Goal: Information Seeking & Learning: Compare options

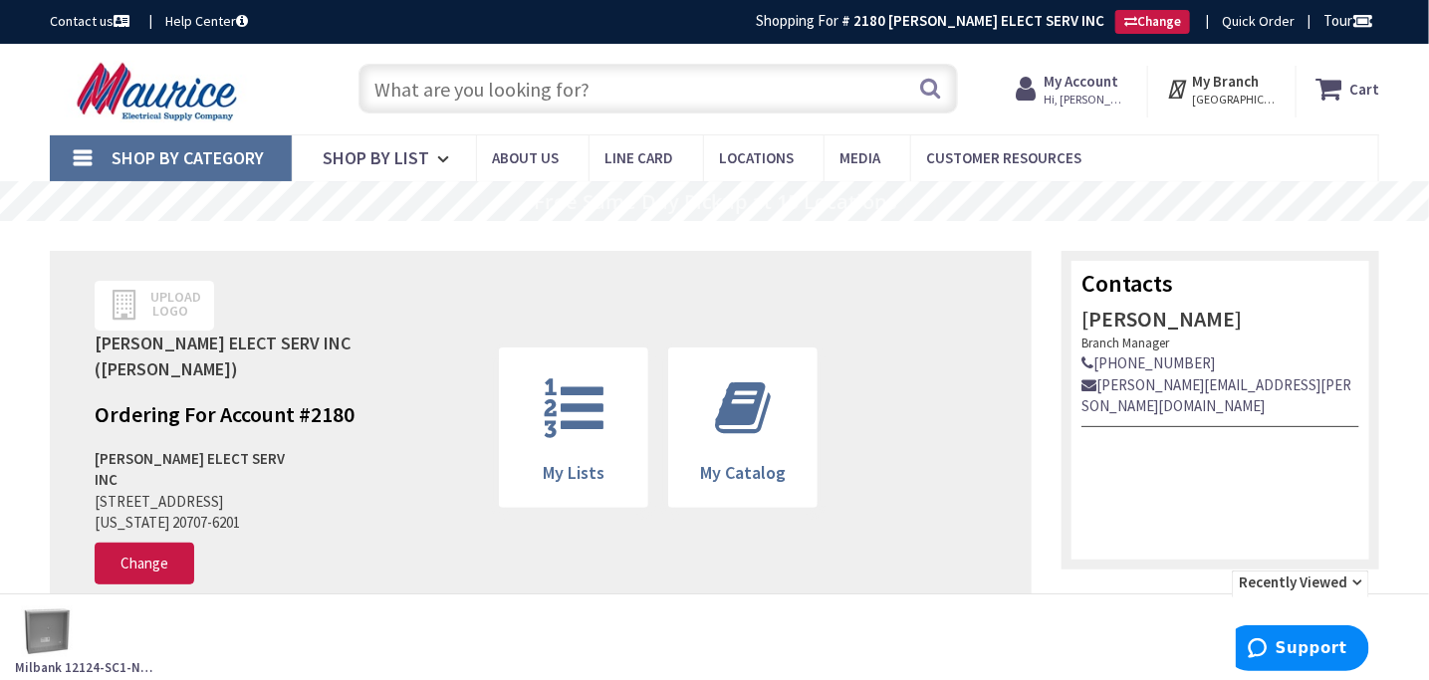
click at [107, 150] on link "Shop By Category" at bounding box center [171, 158] width 242 height 46
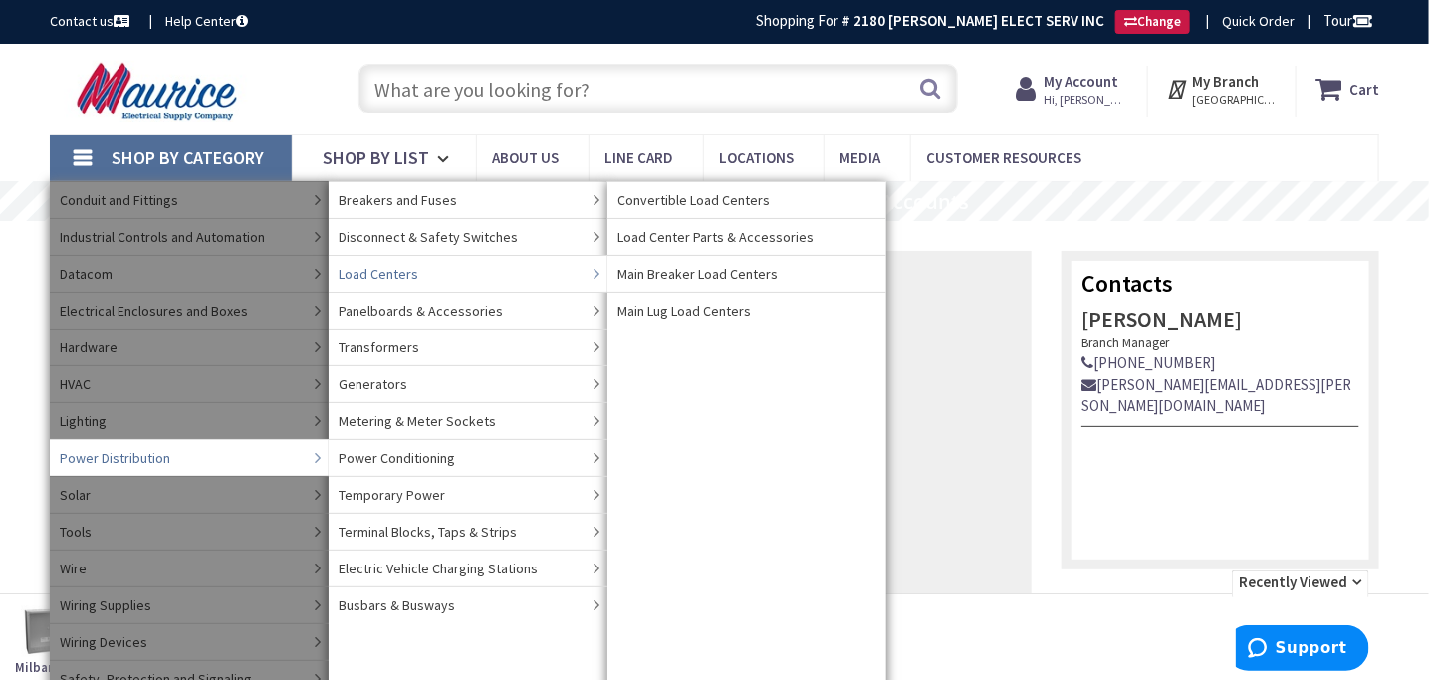
click at [388, 267] on span "Load Centers" at bounding box center [378, 274] width 80 height 20
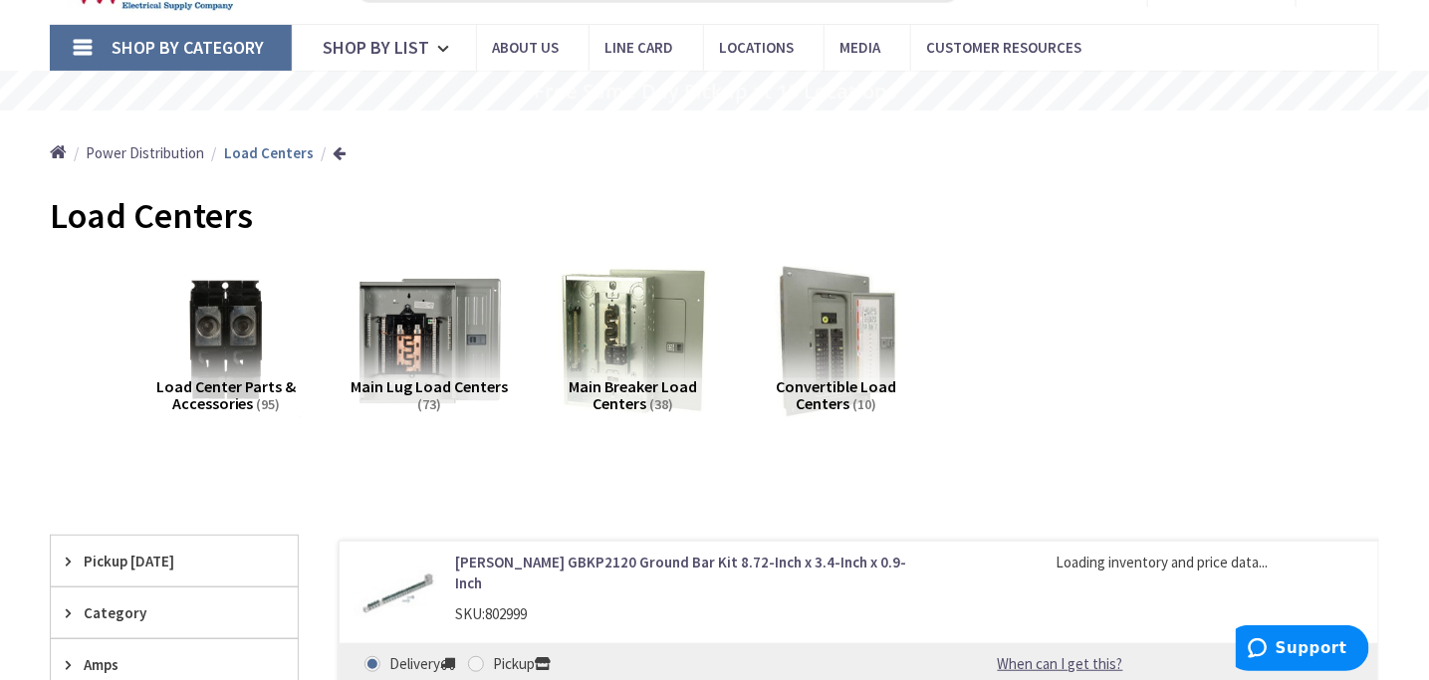
scroll to position [398, 0]
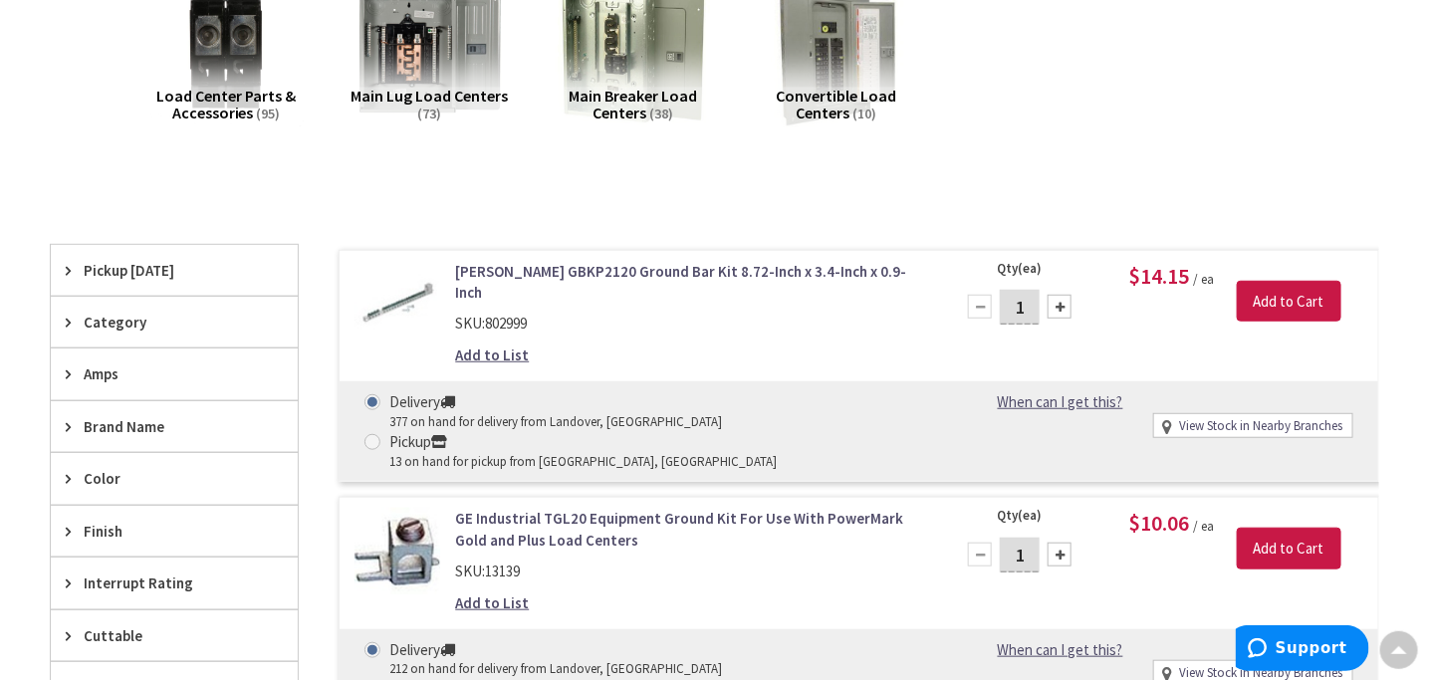
click at [140, 366] on span "Amps" at bounding box center [165, 373] width 162 height 21
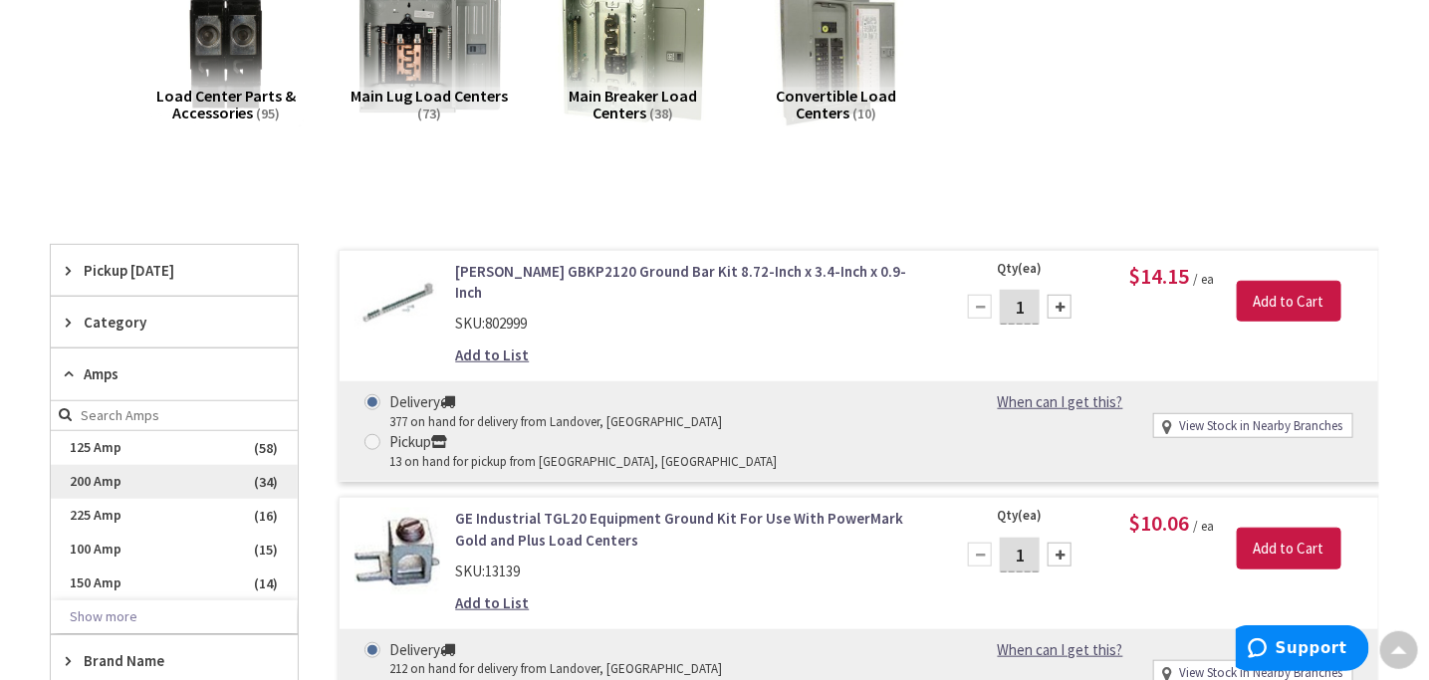
click at [108, 468] on span "200 Amp" at bounding box center [174, 482] width 247 height 34
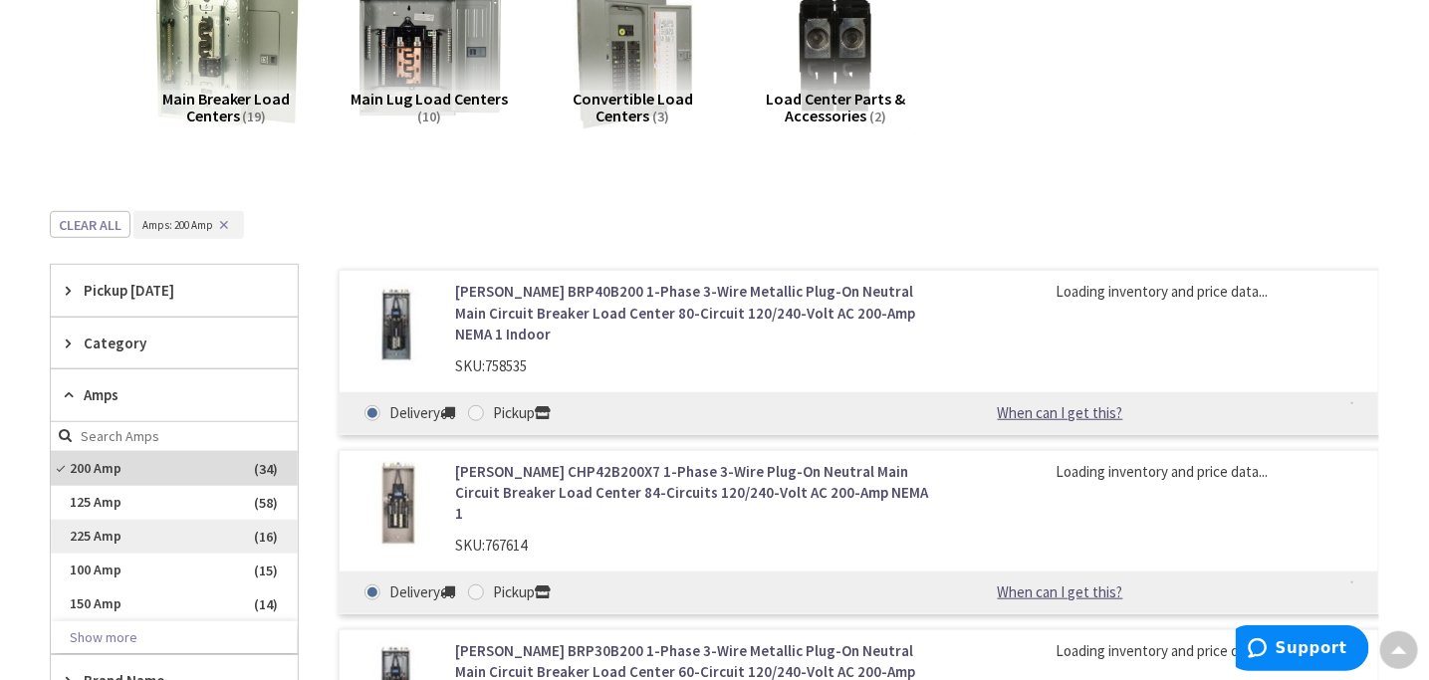
scroll to position [400, 0]
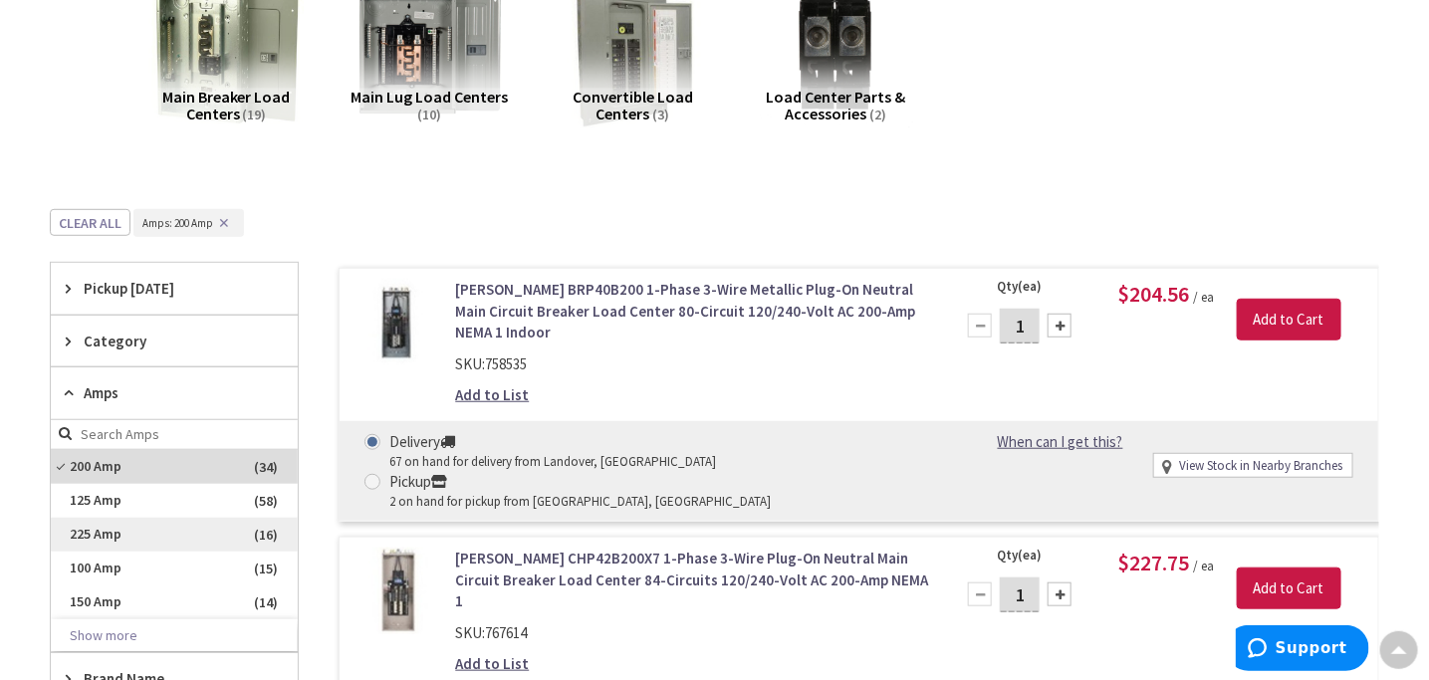
click at [124, 529] on span "225 Amp" at bounding box center [174, 535] width 247 height 34
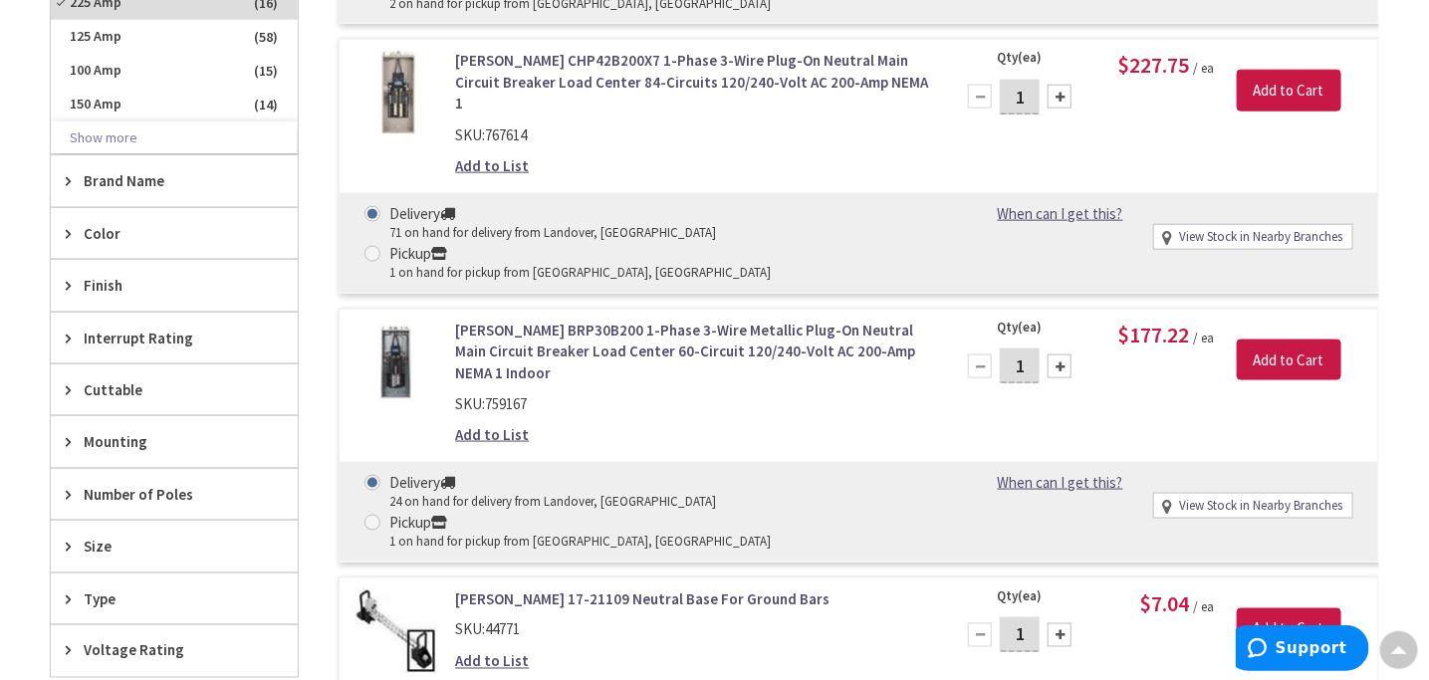
scroll to position [998, 0]
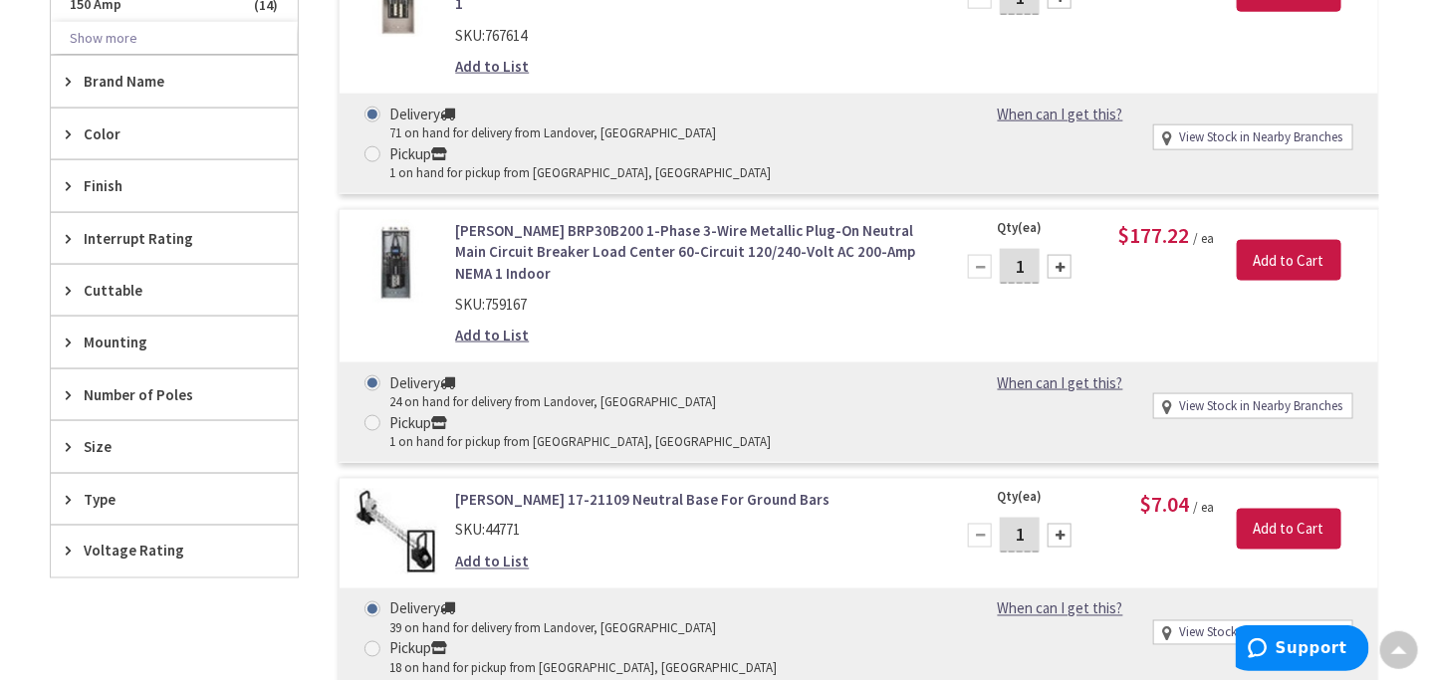
click at [145, 458] on div "Size" at bounding box center [174, 446] width 247 height 51
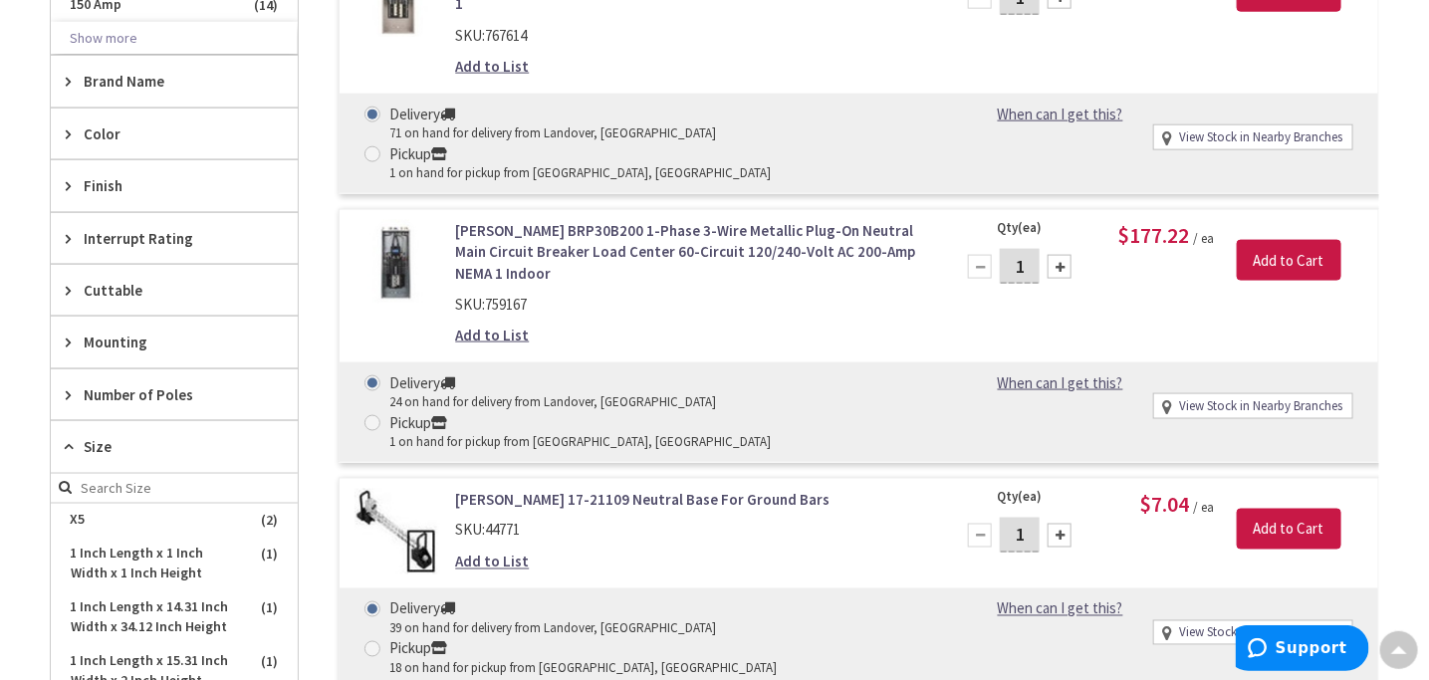
click at [145, 458] on div "Size" at bounding box center [174, 447] width 247 height 52
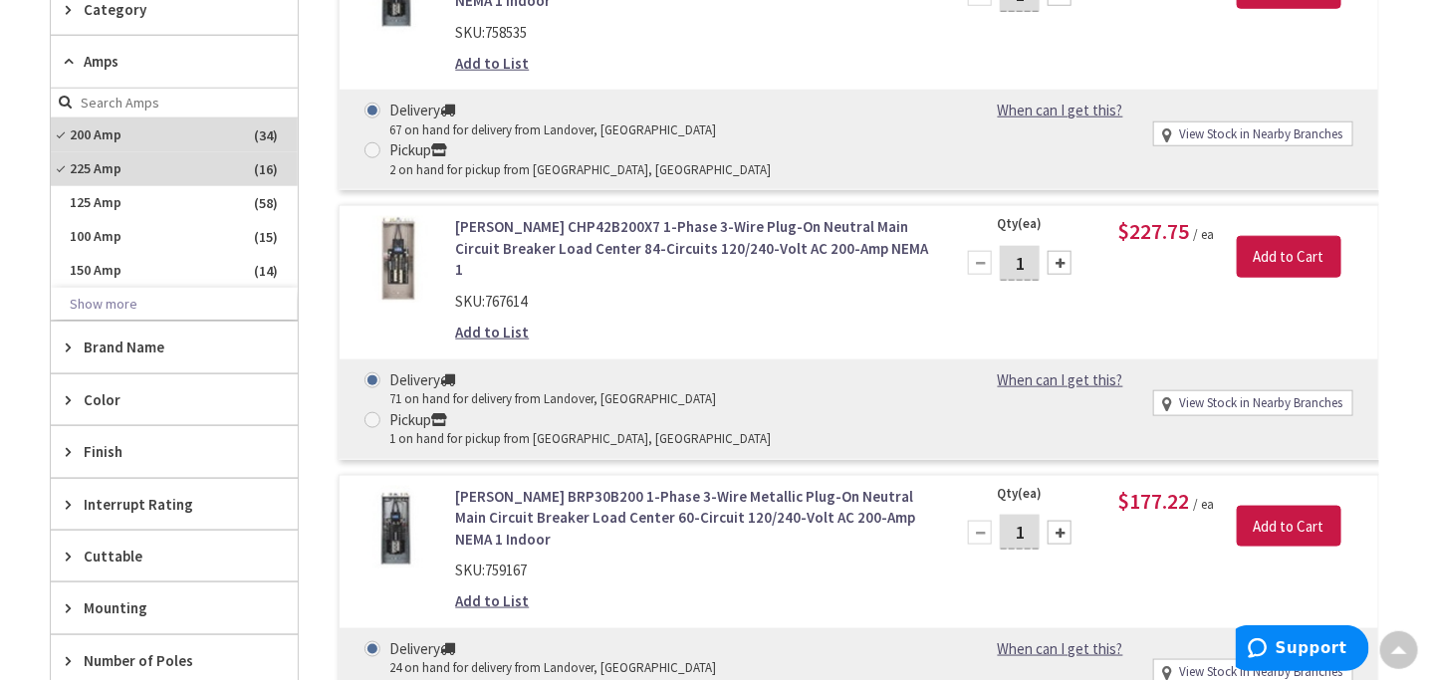
scroll to position [500, 0]
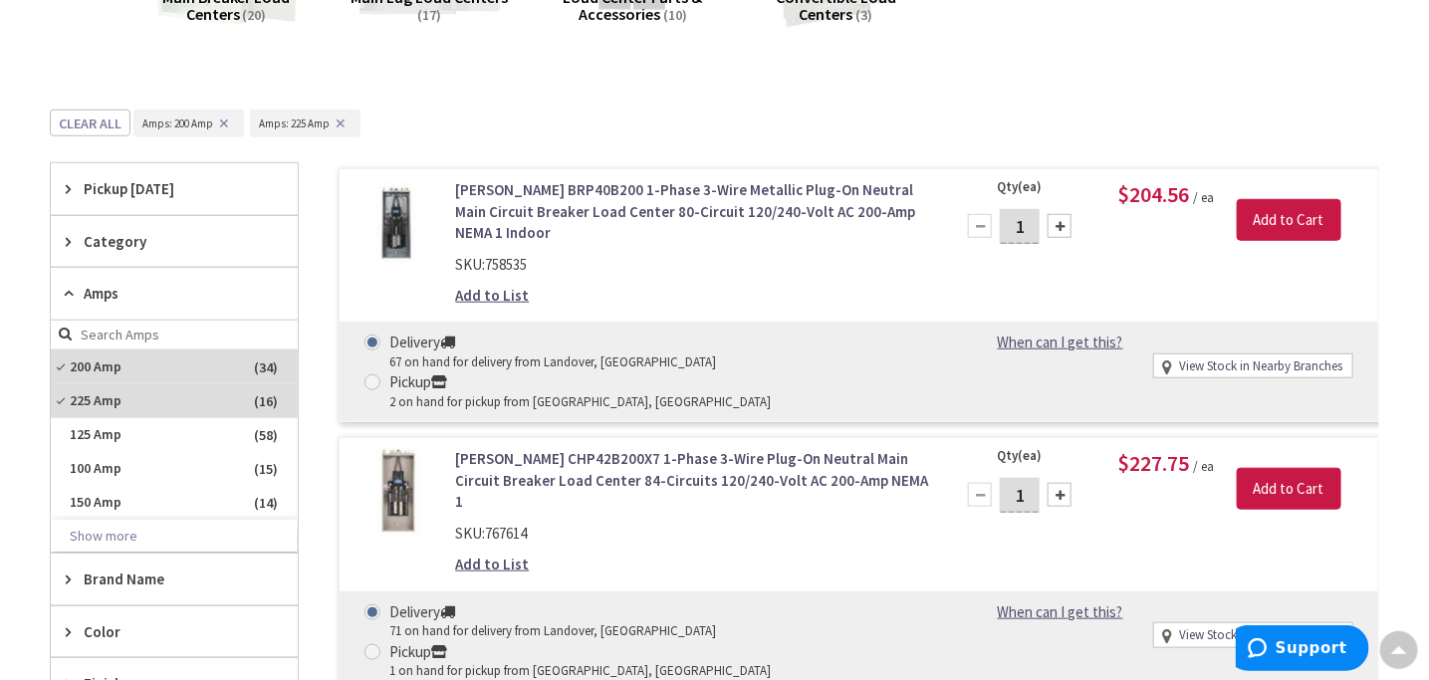
click at [147, 179] on span "Pickup Today" at bounding box center [165, 188] width 162 height 21
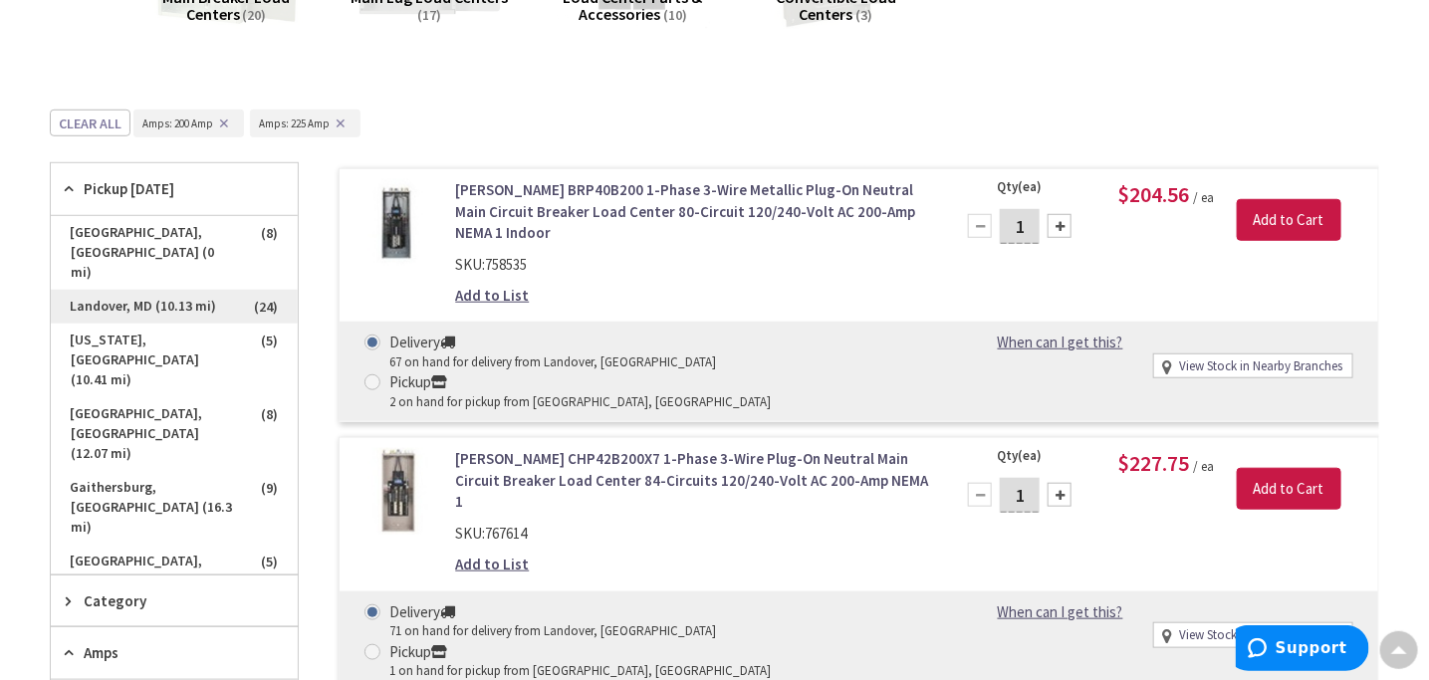
click at [201, 290] on span "Landover, MD (10.13 mi)" at bounding box center [174, 307] width 247 height 34
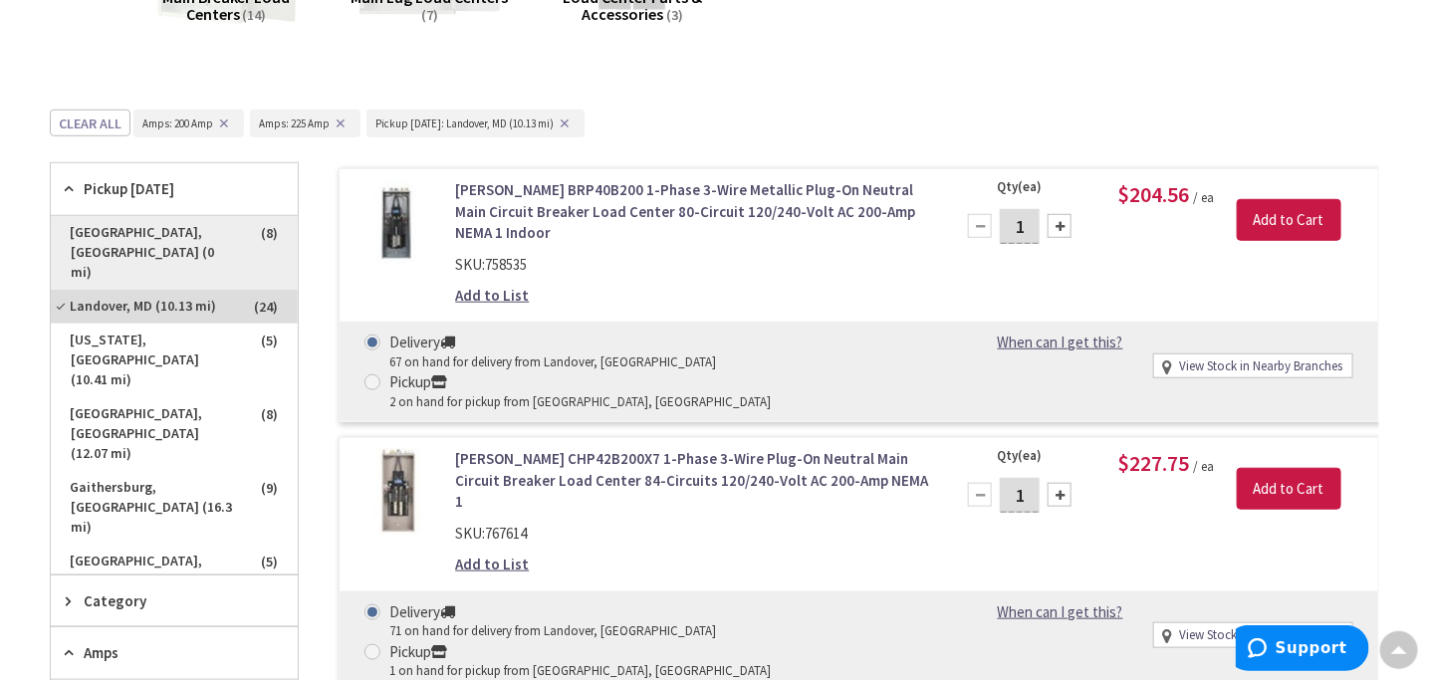
click at [205, 241] on span "Beltsville, MD (0 mi)" at bounding box center [174, 253] width 247 height 74
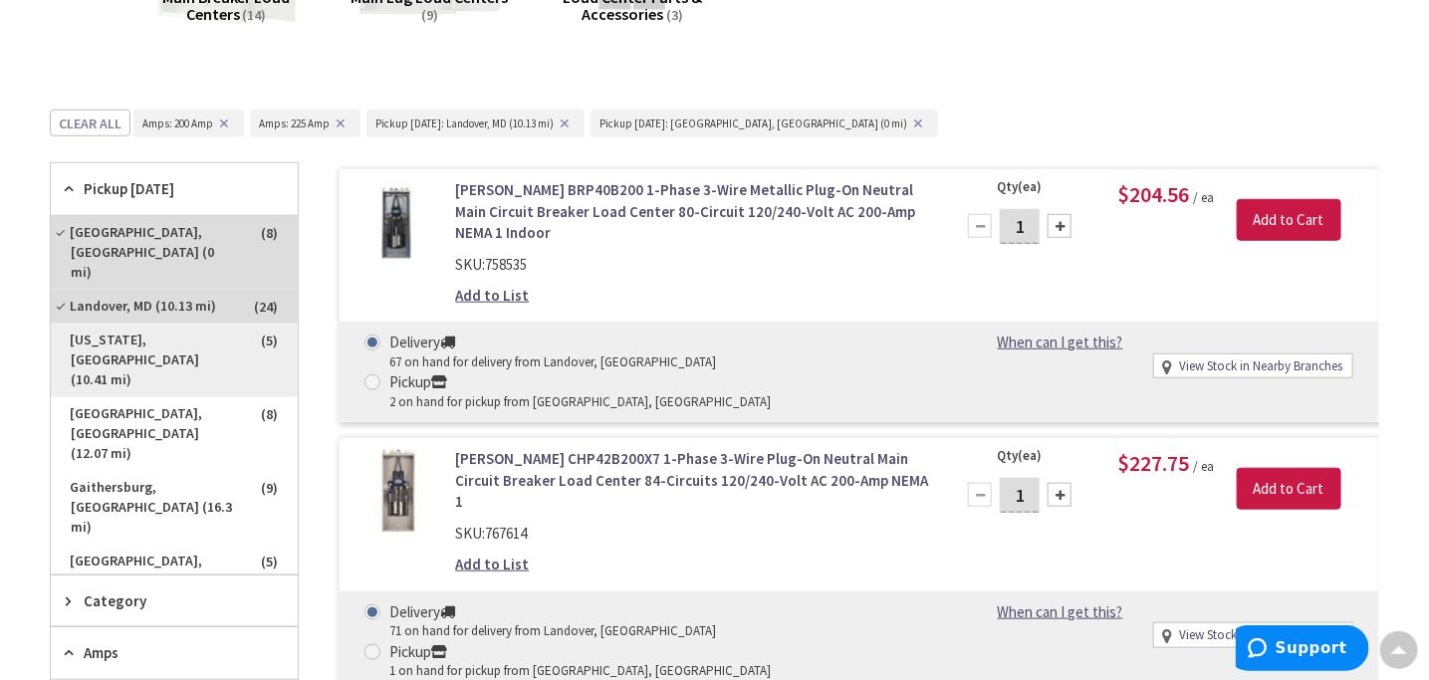
click at [181, 324] on span "Washington, DC (10.41 mi)" at bounding box center [174, 361] width 247 height 74
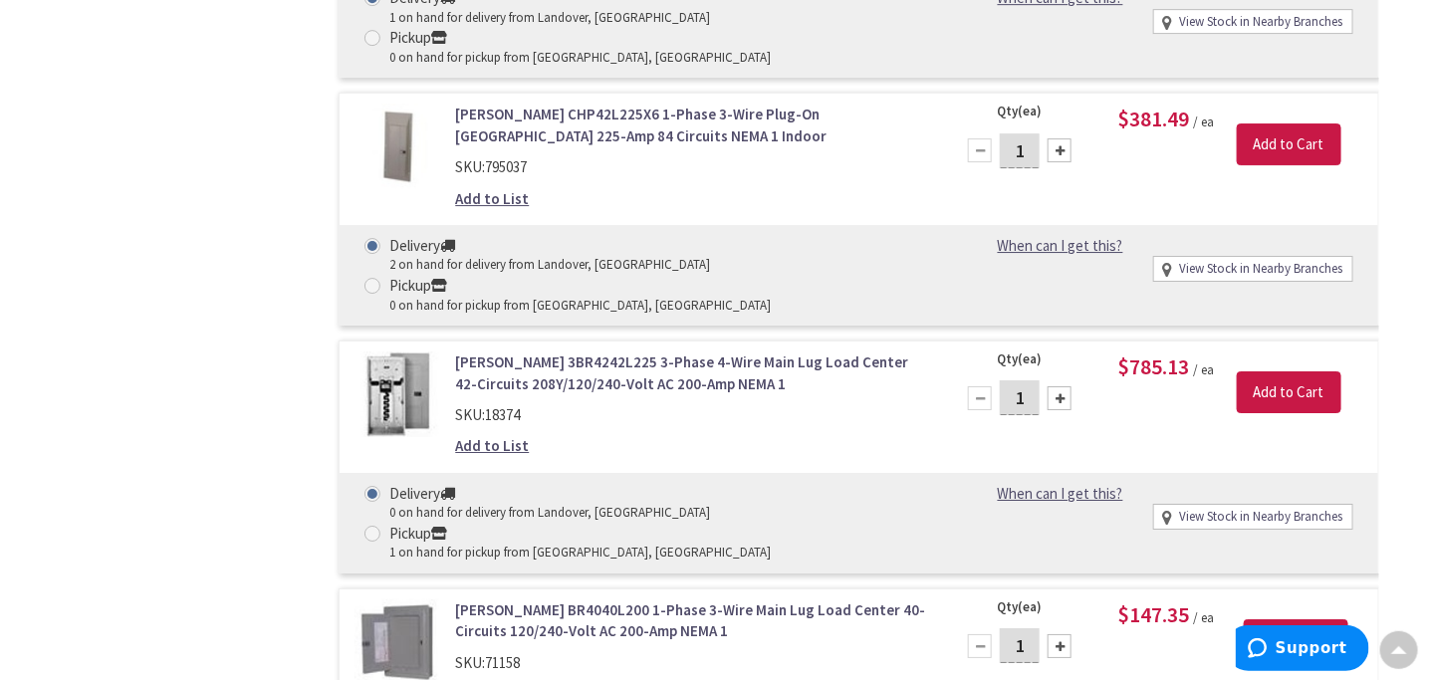
scroll to position [5677, 0]
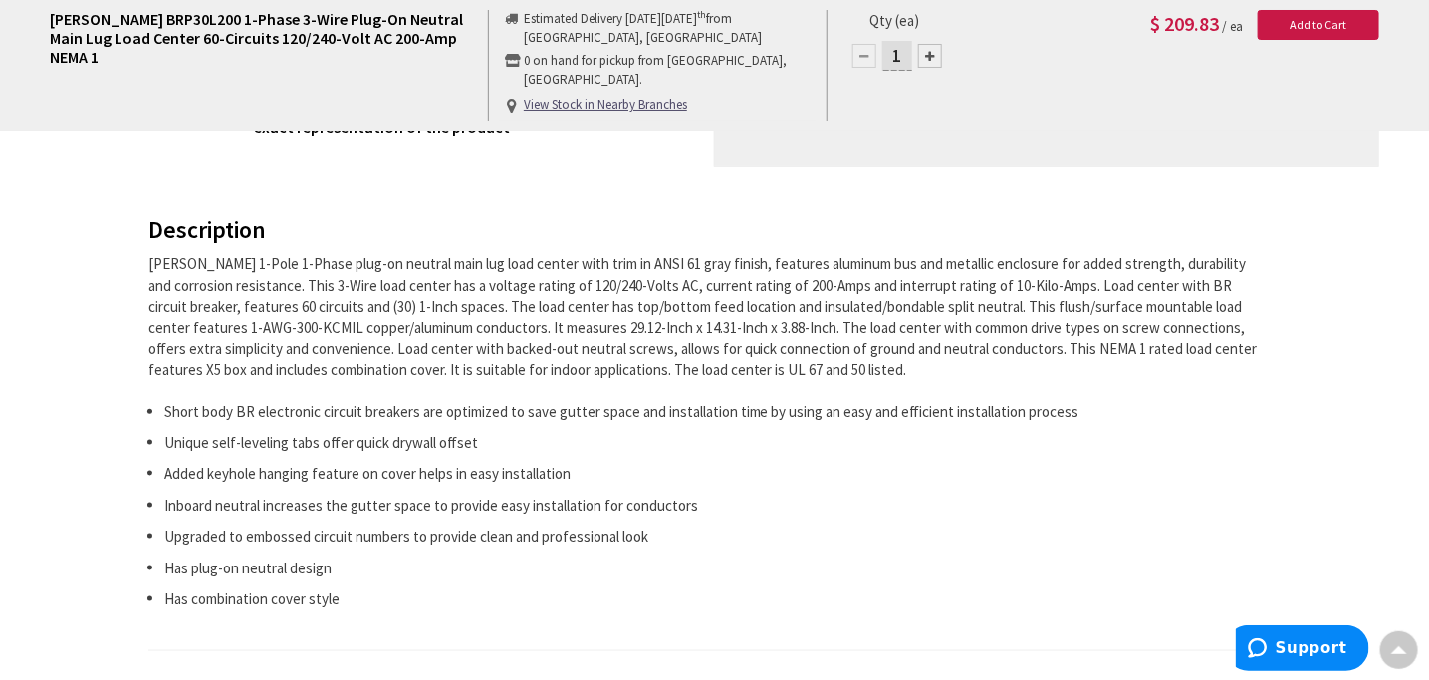
scroll to position [796, 0]
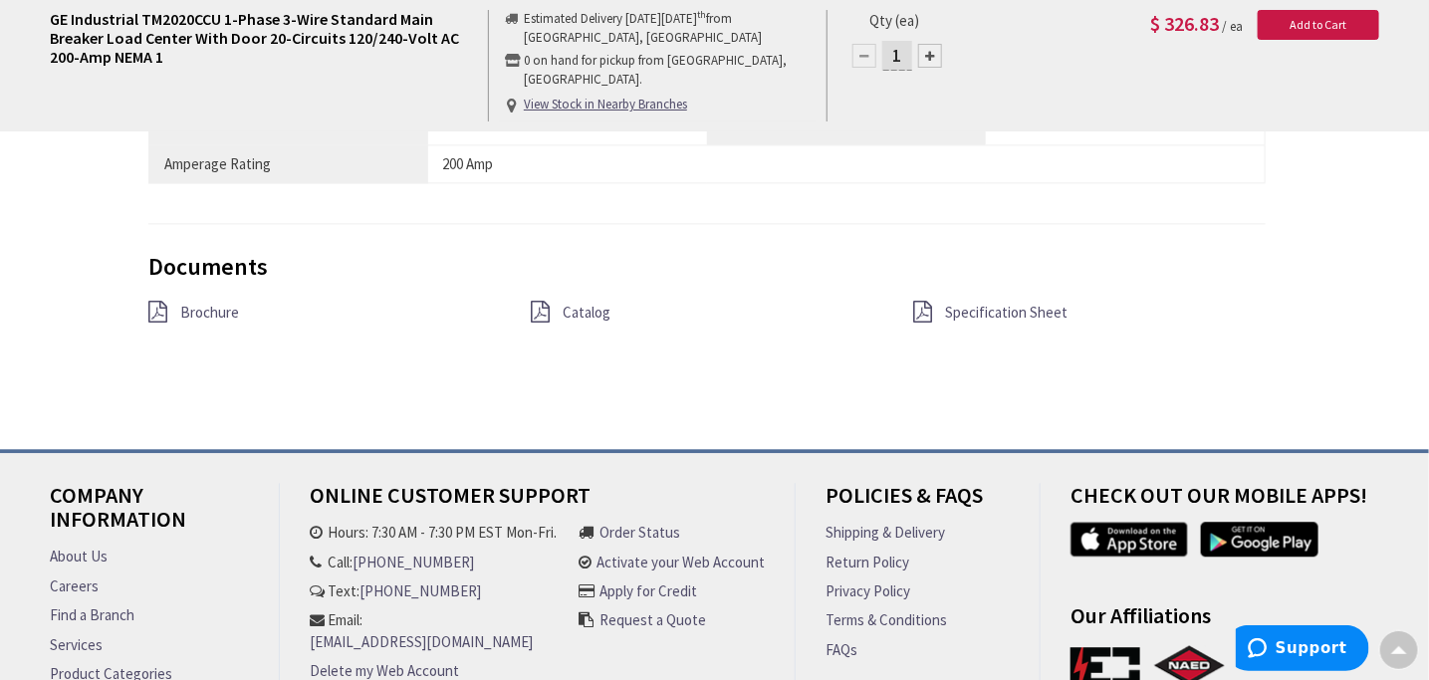
scroll to position [1692, 0]
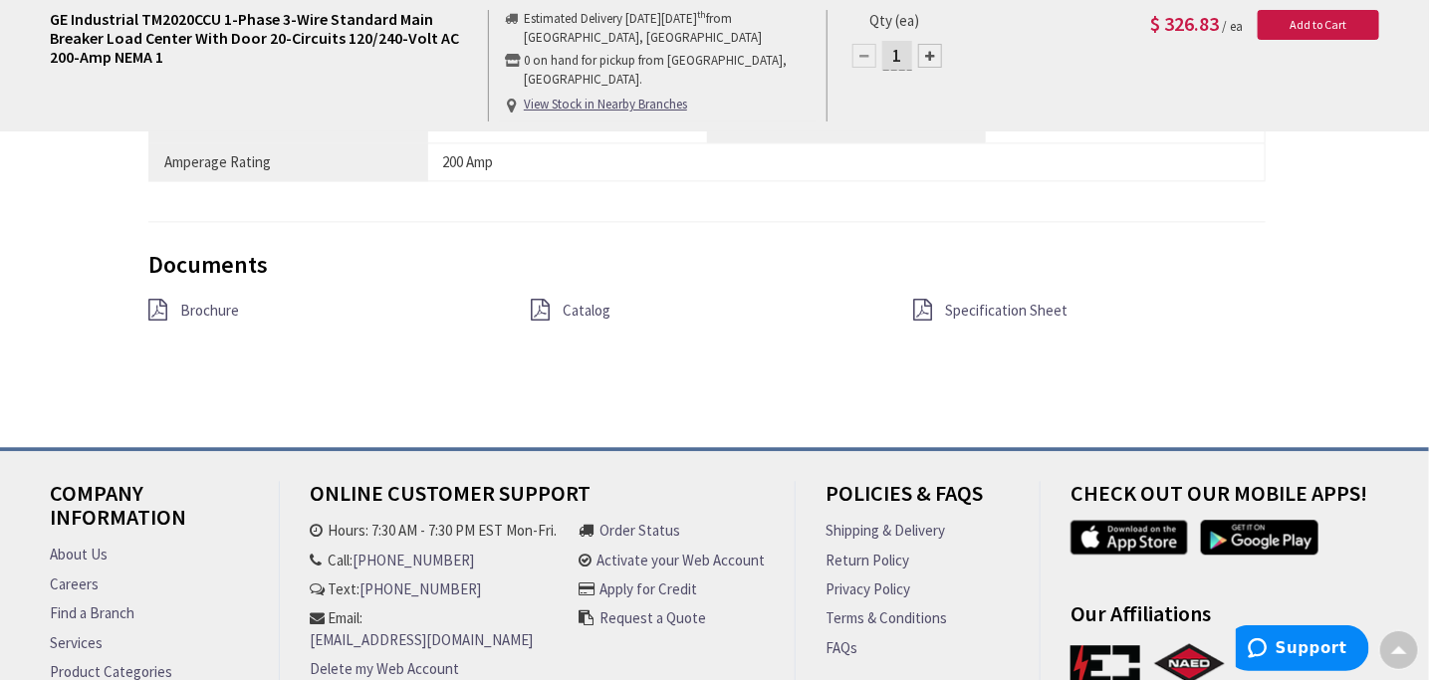
click at [1040, 301] on span "Specification Sheet" at bounding box center [1006, 310] width 122 height 19
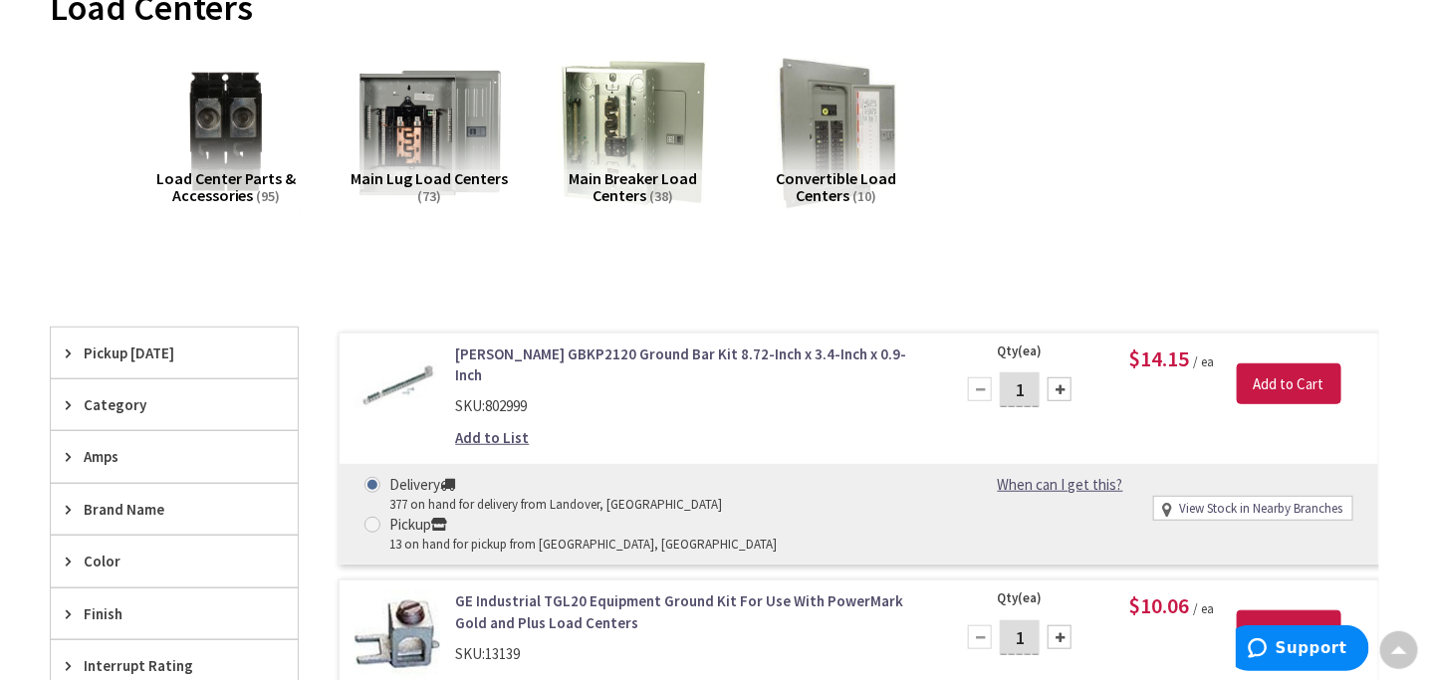
scroll to position [322, 0]
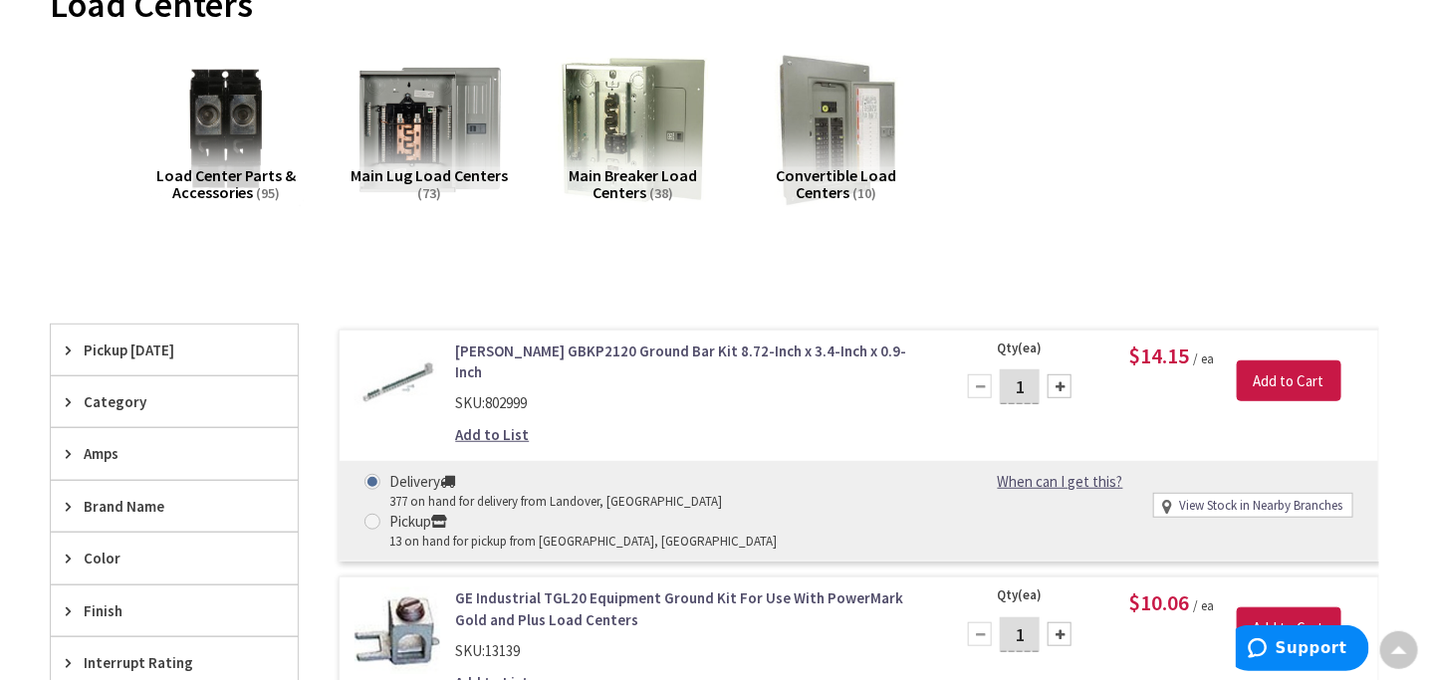
click at [86, 439] on div "Amps" at bounding box center [174, 453] width 247 height 51
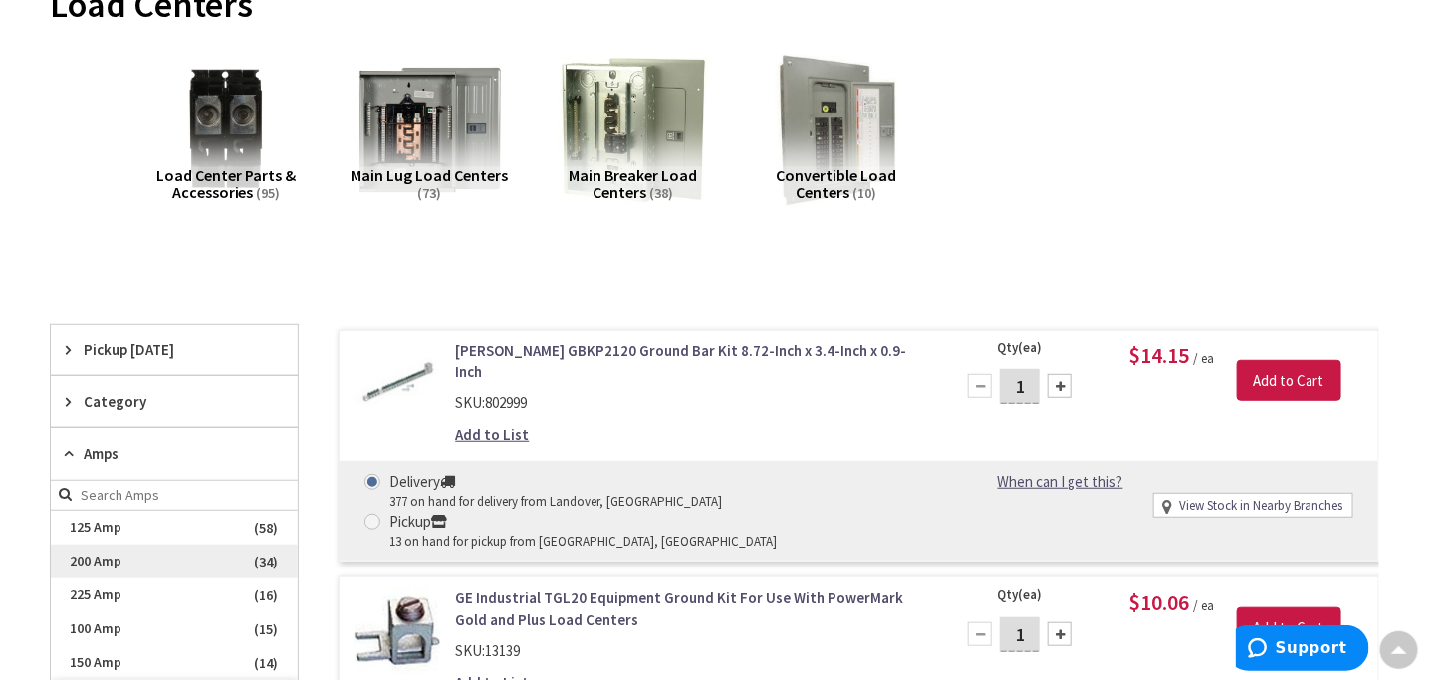
click at [110, 560] on span "200 Amp" at bounding box center [174, 562] width 247 height 34
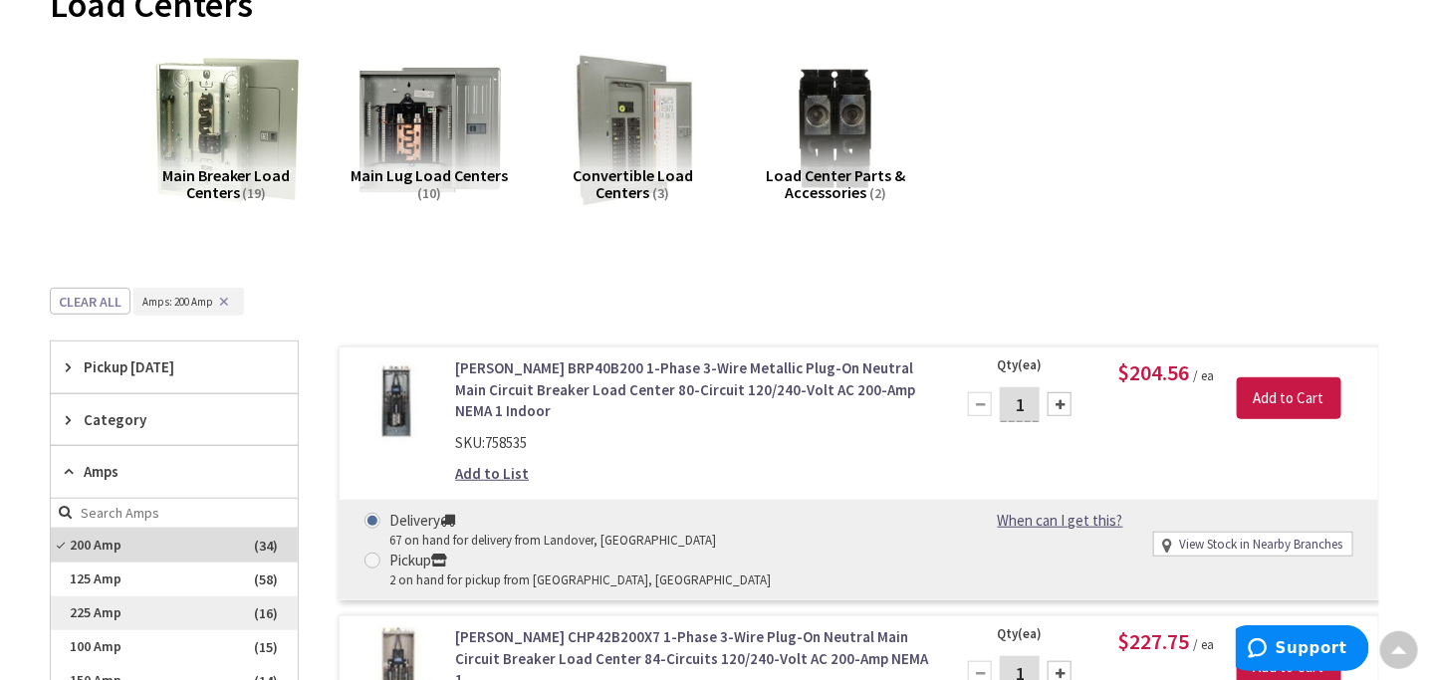
click at [98, 613] on span "225 Amp" at bounding box center [174, 613] width 247 height 34
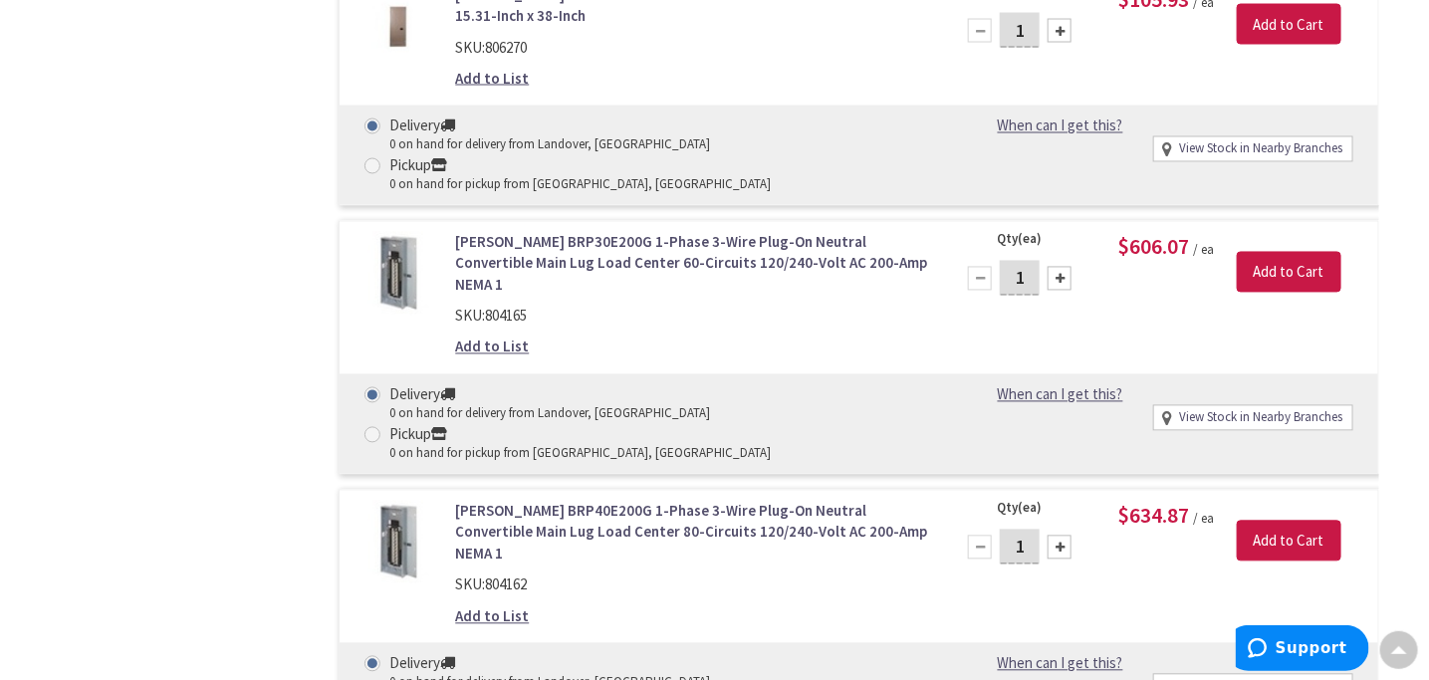
scroll to position [7589, 0]
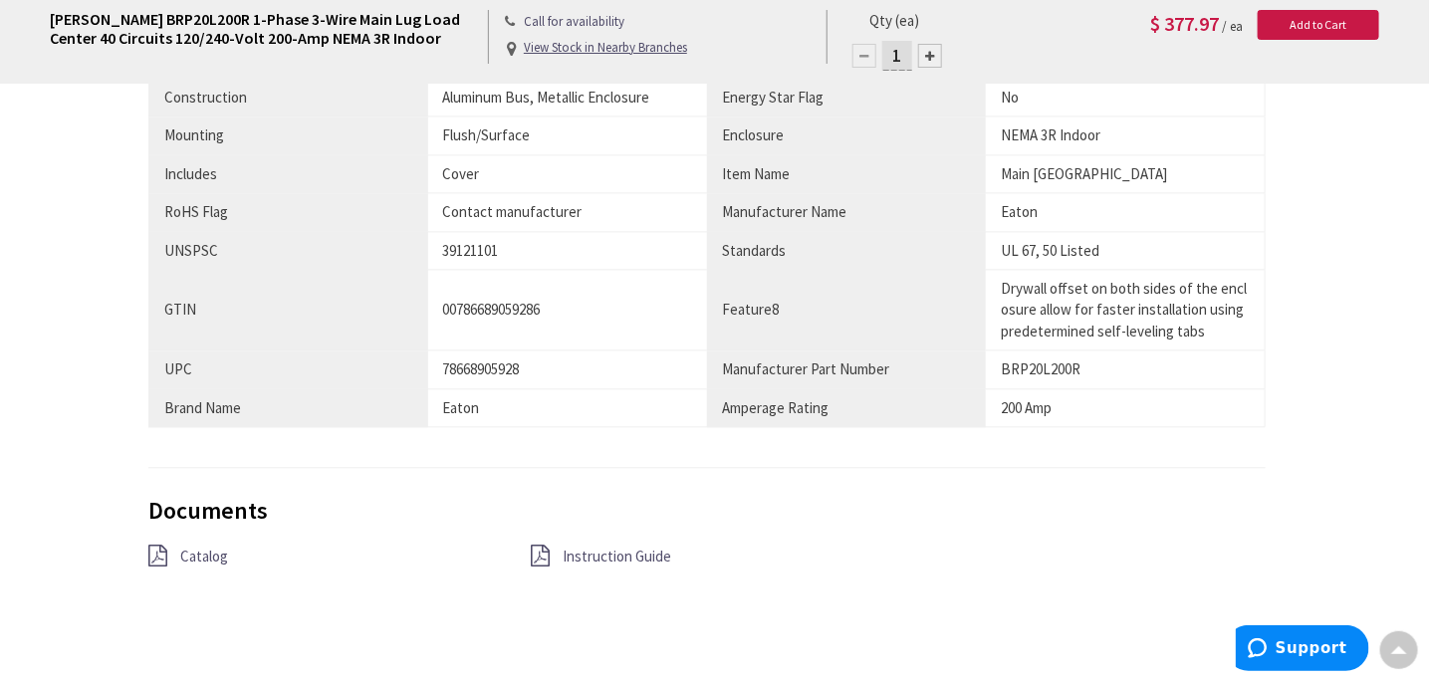
scroll to position [1692, 0]
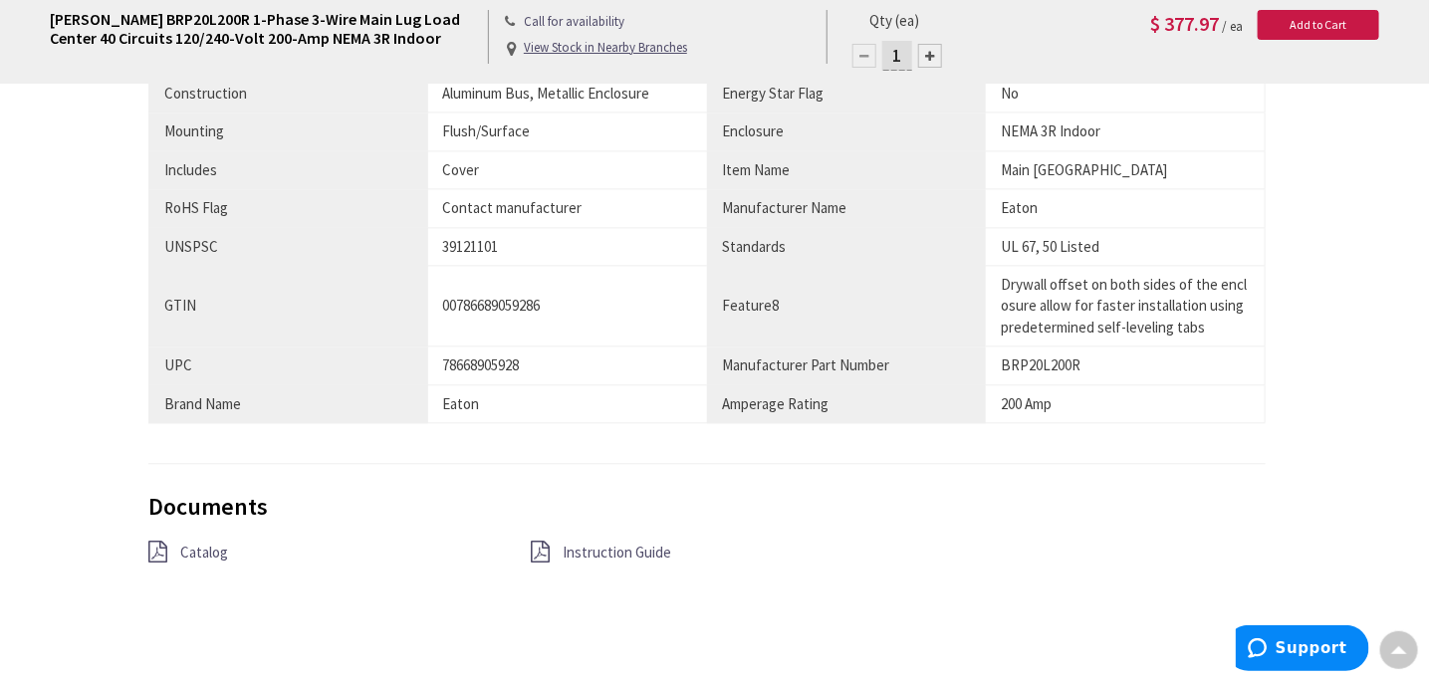
click at [195, 547] on span "Catalog" at bounding box center [204, 552] width 48 height 19
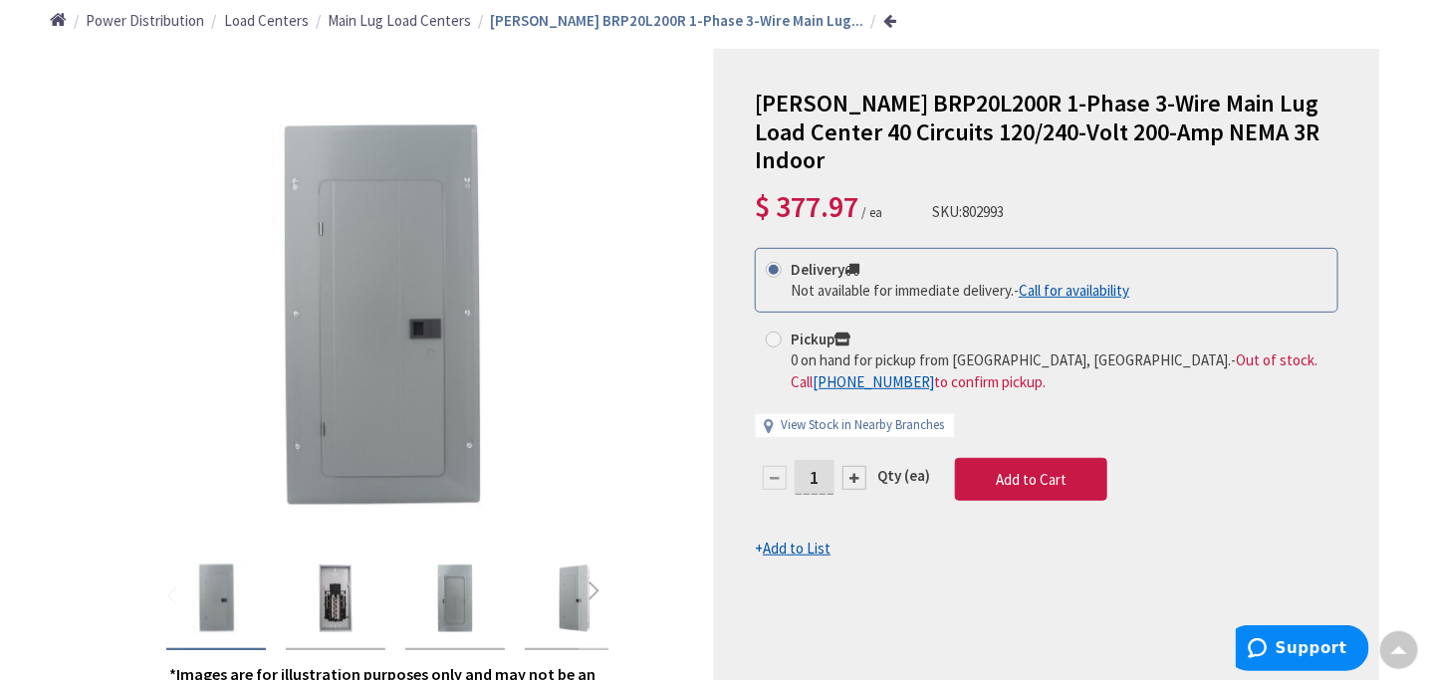
scroll to position [199, 0]
